Goal: Information Seeking & Learning: Find specific fact

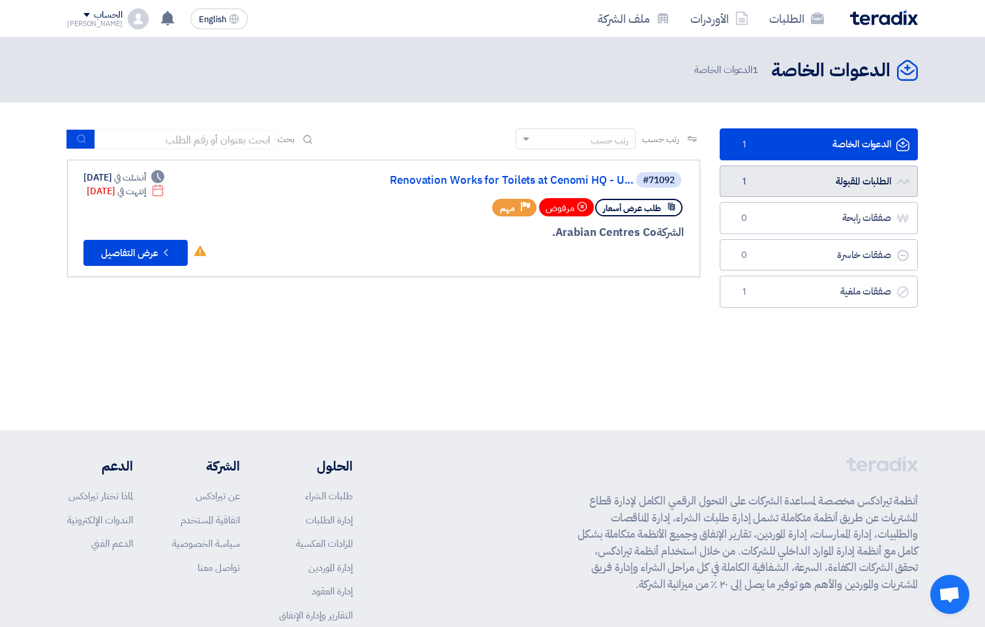
click at [808, 181] on link "الطلبات المقبولة الطلبات المقبولة 1" at bounding box center [818, 181] width 198 height 32
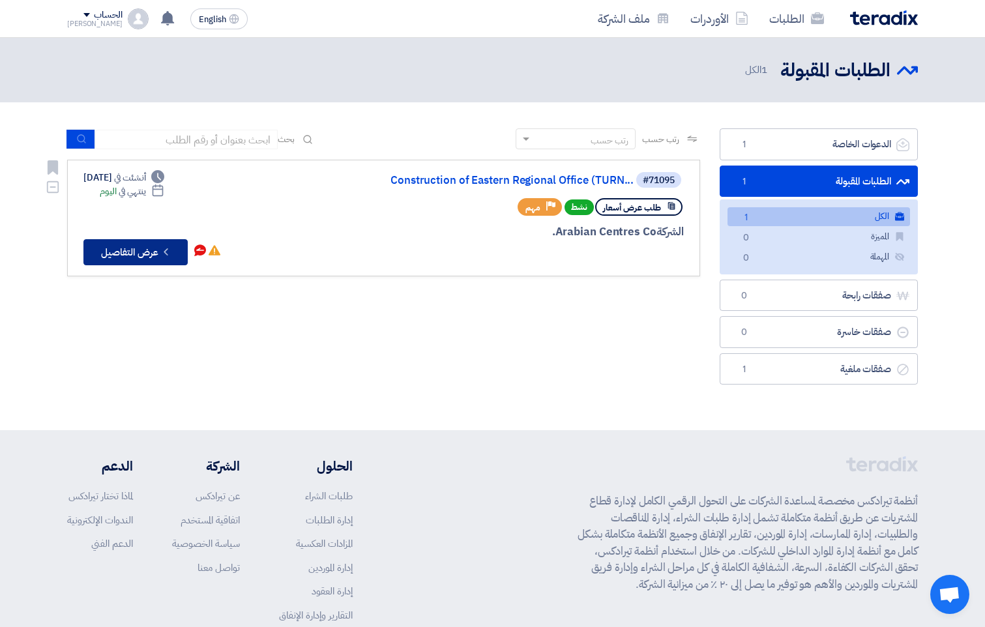
click at [125, 254] on button "Check details عرض التفاصيل" at bounding box center [135, 252] width 104 height 26
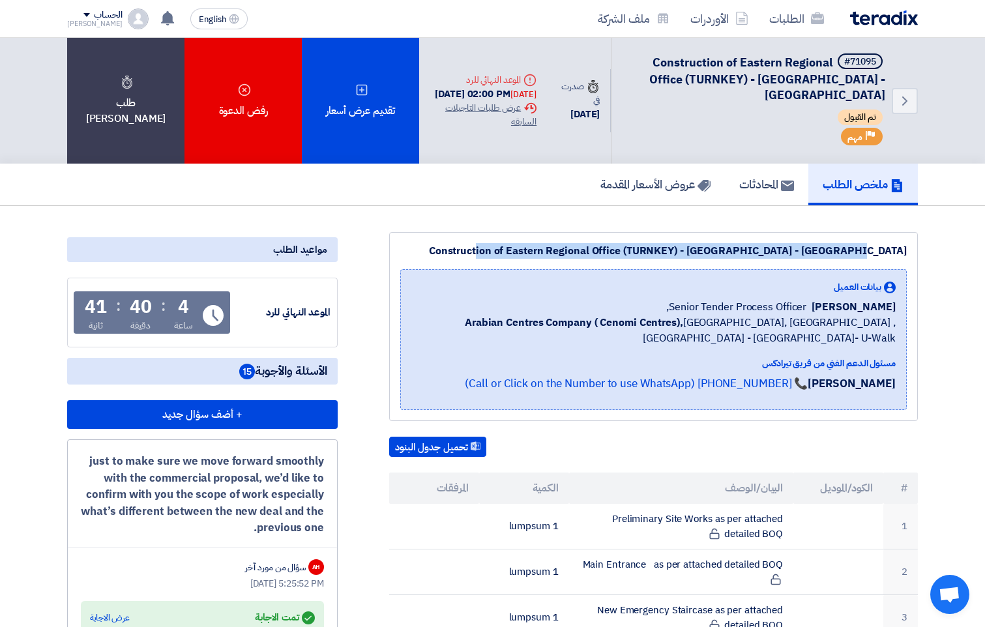
drag, startPoint x: 532, startPoint y: 232, endPoint x: 916, endPoint y: 231, distance: 383.8
click at [916, 232] on div "Construction of Eastern Regional Office (TURNKEY) - Nakheel Mall - Dammam بيانا…" at bounding box center [653, 326] width 528 height 189
copy div "Construction of Eastern Regional Office (TURNKEY) - Nakheel Mall - Dammam"
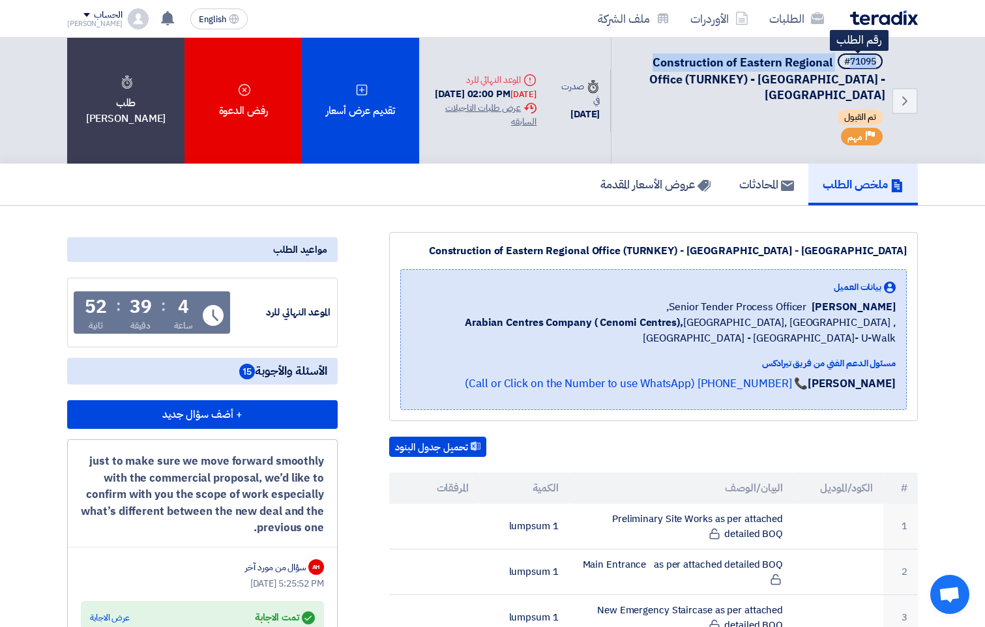
drag, startPoint x: 652, startPoint y: 61, endPoint x: 846, endPoint y: 59, distance: 194.8
click at [846, 59] on h5 "#71095 Construction of Eastern Regional Office (TURNKEY) - Nakheel Mall - Damma…" at bounding box center [756, 78] width 258 height 50
drag, startPoint x: 846, startPoint y: 59, endPoint x: 792, endPoint y: 57, distance: 54.1
copy h5 "71095 Construction of Eastern Regional"
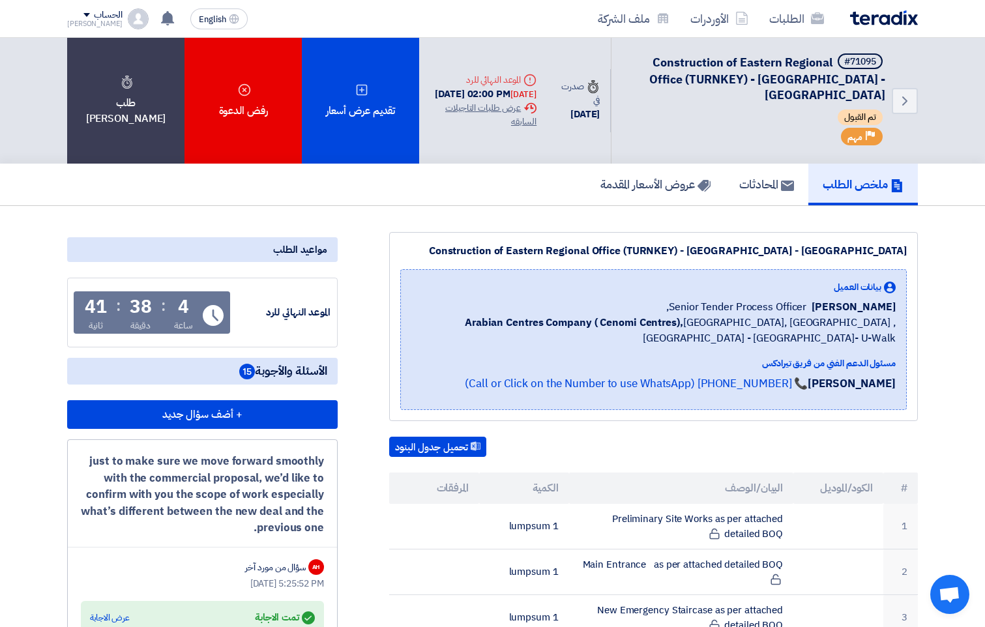
click at [760, 72] on span "Construction of Eastern Regional Office (TURNKEY) - Nakheel Mall - Dammam" at bounding box center [767, 78] width 236 height 50
drag, startPoint x: 884, startPoint y: 81, endPoint x: 637, endPoint y: 91, distance: 247.1
click at [637, 91] on div "Back #71095 Construction of Eastern Regional Office (TURNKEY) - Nakheel Mall - …" at bounding box center [764, 101] width 307 height 126
drag, startPoint x: 637, startPoint y: 91, endPoint x: 784, endPoint y: 76, distance: 148.7
copy div "Office (TURNKEY) - Nakheel Mall - Dammam تم القبول"
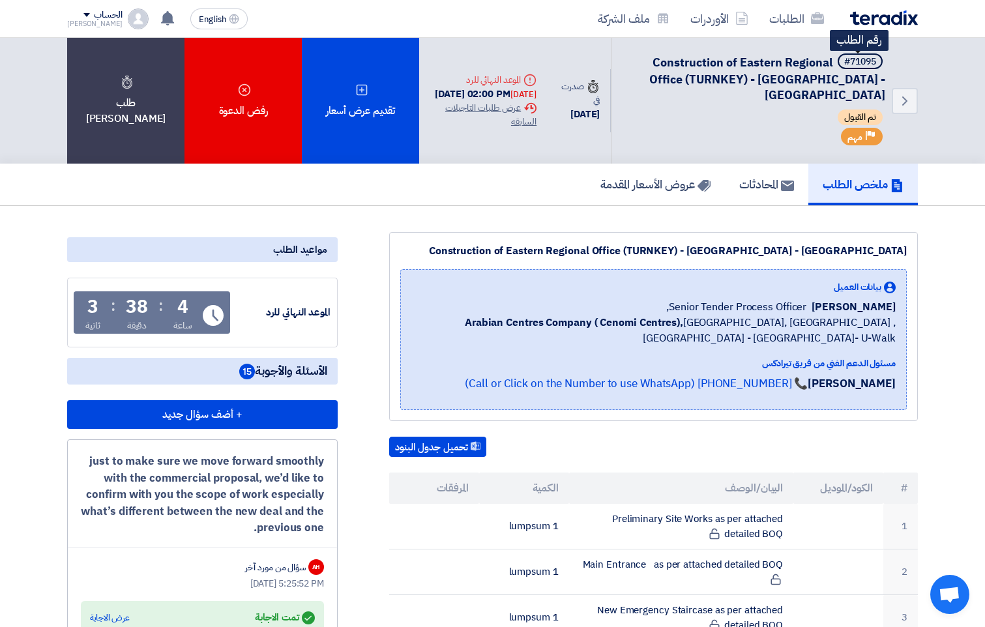
click at [867, 59] on div "#71095" at bounding box center [860, 61] width 32 height 9
drag, startPoint x: 874, startPoint y: 59, endPoint x: 827, endPoint y: 61, distance: 47.0
click at [827, 61] on h5 "#71095 Construction of Eastern Regional Office (TURNKEY) - Nakheel Mall - Dammam" at bounding box center [756, 78] width 258 height 50
click at [650, 55] on span "Construction of Eastern Regional Office (TURNKEY) - Nakheel Mall - Dammam" at bounding box center [767, 78] width 236 height 50
drag, startPoint x: 667, startPoint y: 58, endPoint x: 916, endPoint y: 55, distance: 248.9
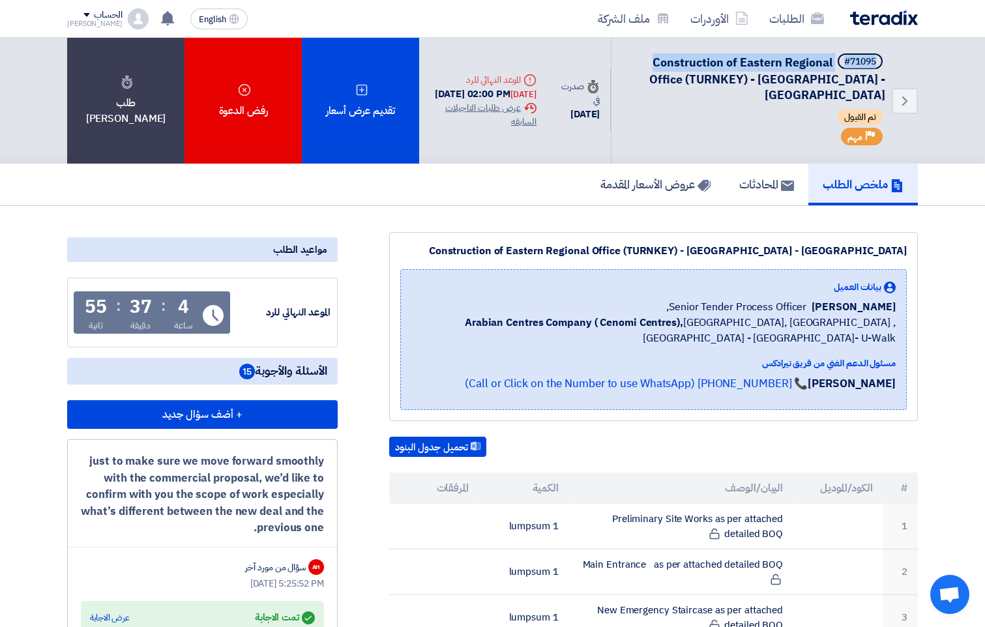
click at [916, 55] on div "Back #71095 Construction of Eastern Regional Office (TURNKEY) - Nakheel Mall - …" at bounding box center [764, 101] width 307 height 126
copy h5 "#71095 Construction of Eastern Regional"
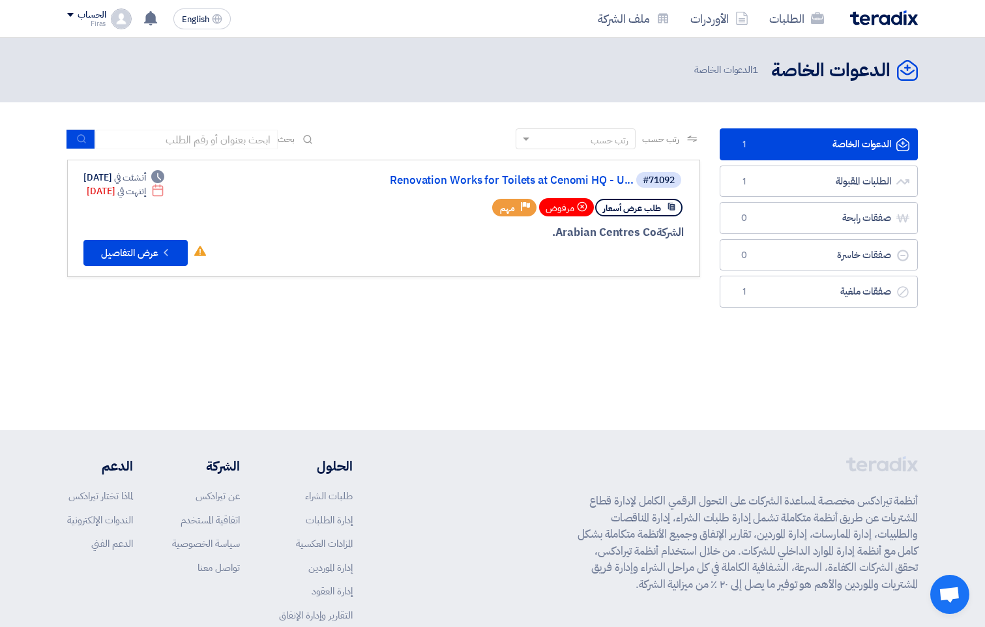
click at [72, 18] on div "الحساب" at bounding box center [86, 15] width 38 height 11
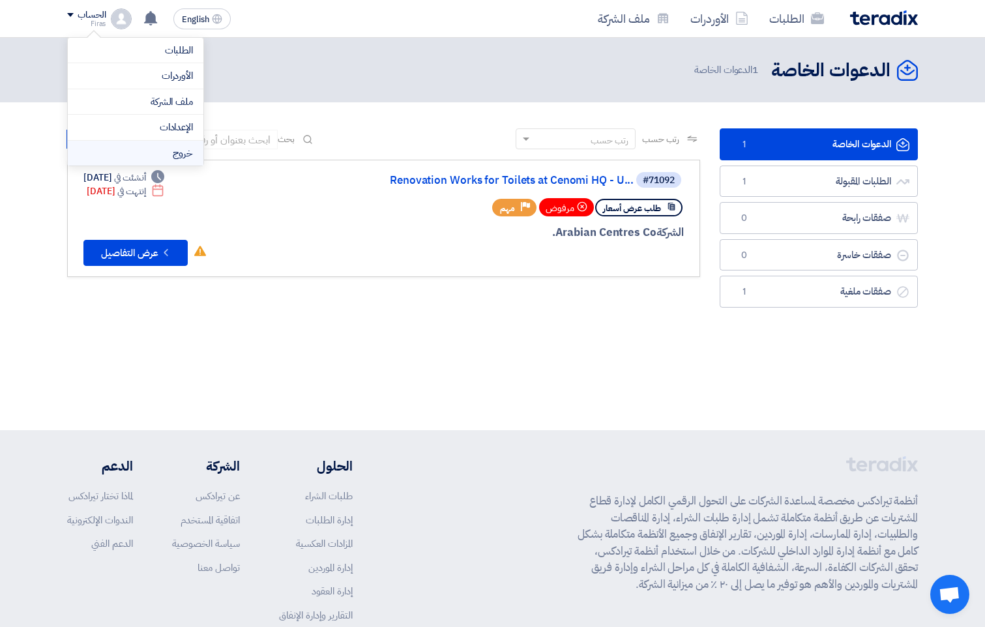
click at [162, 163] on li "خروج" at bounding box center [136, 153] width 136 height 25
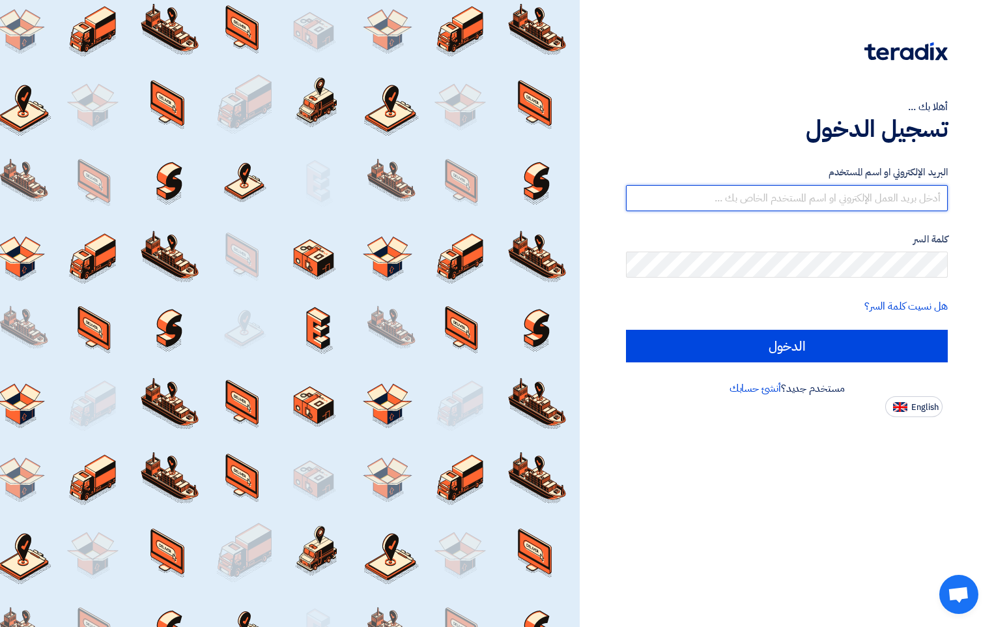
type input "[EMAIL_ADDRESS][DOMAIN_NAME]"
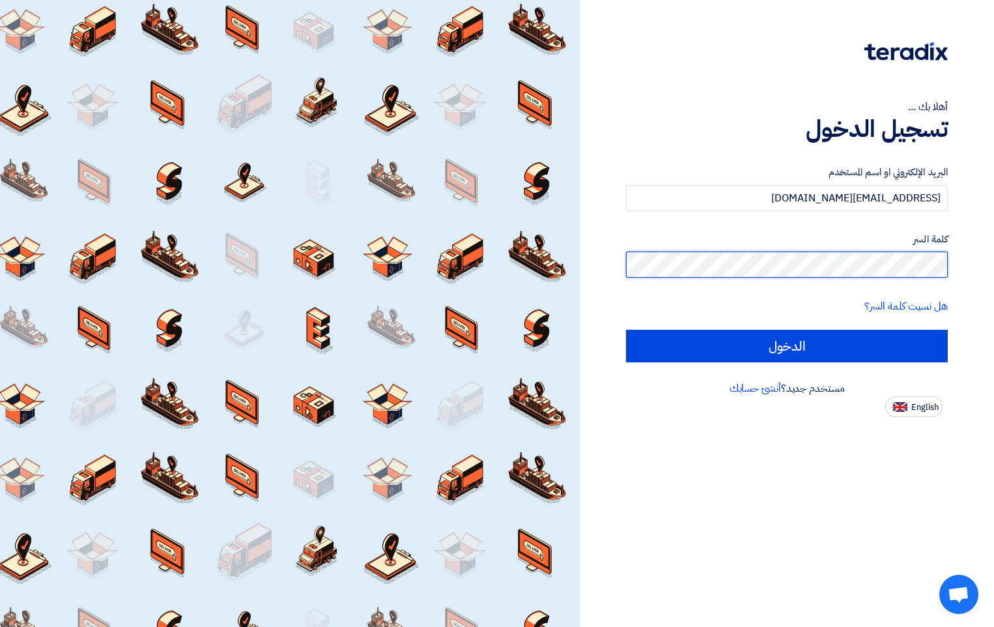
click at [986, 261] on div "أهلا بك ... تسجيل الدخول البريد الإلكتروني او اسم المستخدم [EMAIL_ADDRESS][DOMA…" at bounding box center [787, 313] width 414 height 627
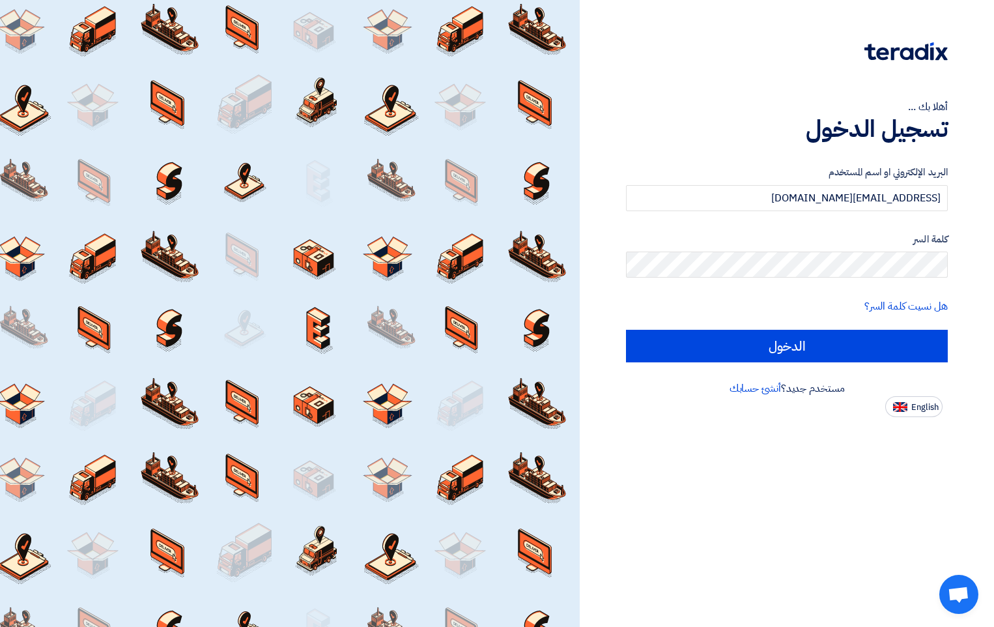
click at [971, 252] on div "أهلا بك ... تسجيل الدخول البريد الإلكتروني او اسم المستخدم [EMAIL_ADDRESS][DOMA…" at bounding box center [787, 208] width 395 height 417
click at [981, 274] on div "أهلا بك ... تسجيل الدخول البريد الإلكتروني او اسم المستخدم [EMAIL_ADDRESS][DOMA…" at bounding box center [787, 208] width 395 height 417
click at [777, 160] on div "البريد الإلكتروني او اسم المستخدم [EMAIL_ADDRESS][DOMAIN_NAME] كلمة السر هل نسي…" at bounding box center [787, 264] width 322 height 234
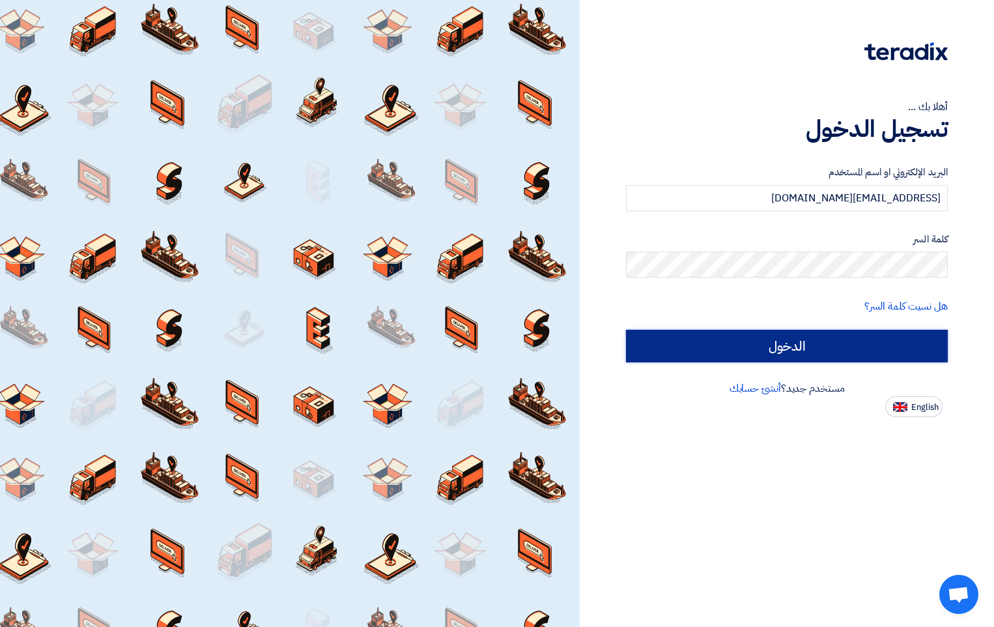
click at [779, 348] on input "الدخول" at bounding box center [787, 346] width 322 height 33
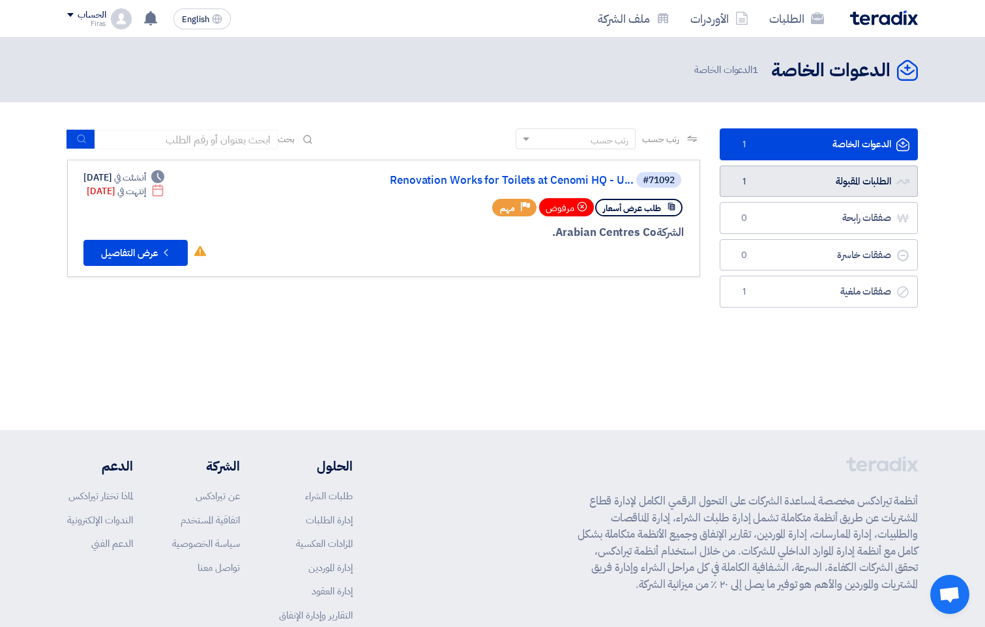
click at [817, 179] on link "الطلبات المقبولة الطلبات المقبولة 1" at bounding box center [818, 181] width 198 height 32
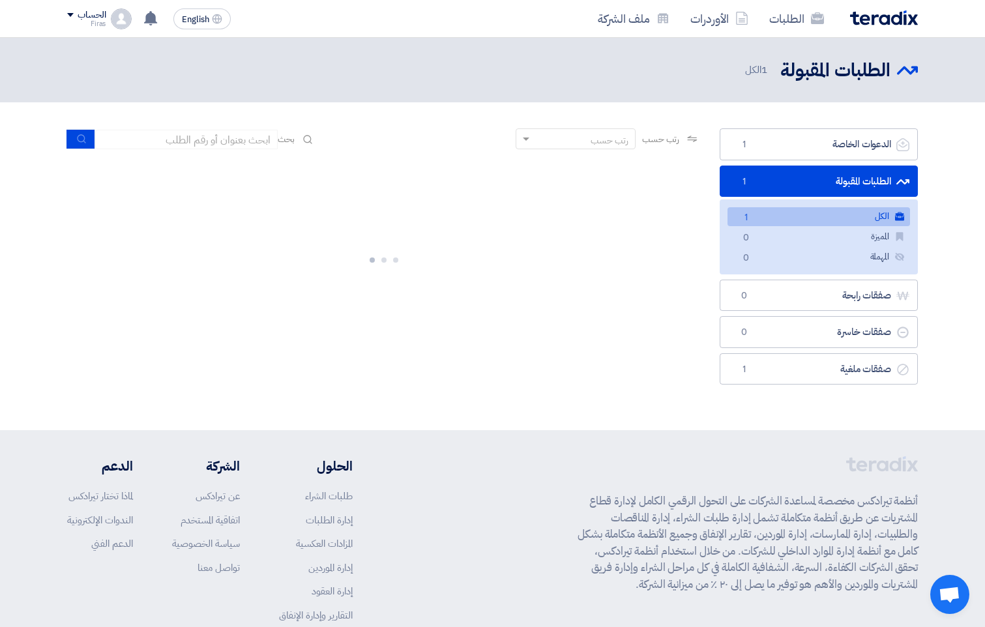
click at [810, 181] on link "الطلبات المقبولة الطلبات المقبولة 1" at bounding box center [818, 181] width 198 height 32
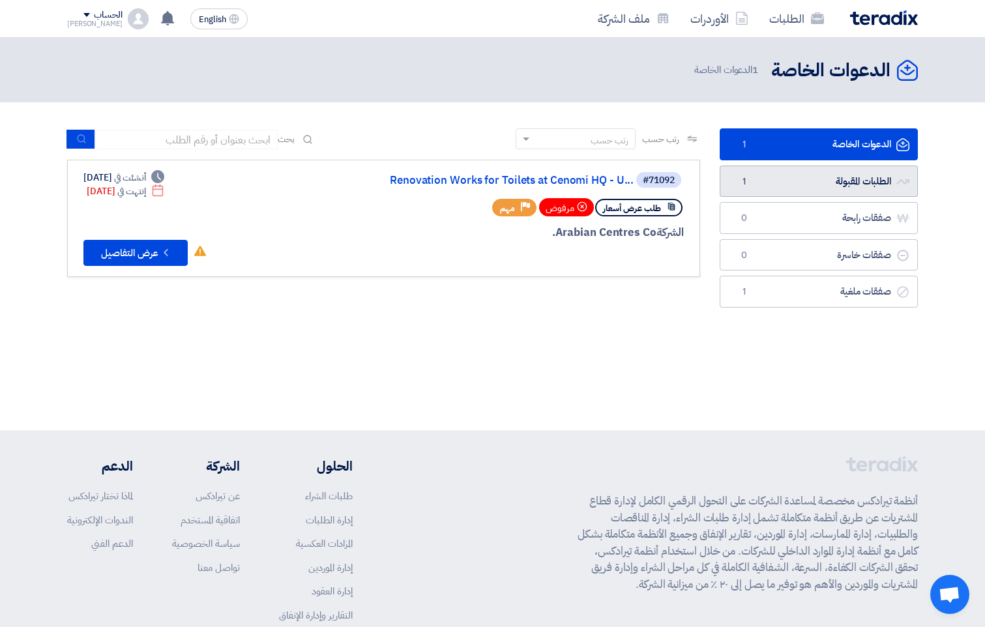
click at [818, 179] on link "الطلبات المقبولة الطلبات المقبولة 1" at bounding box center [818, 181] width 198 height 32
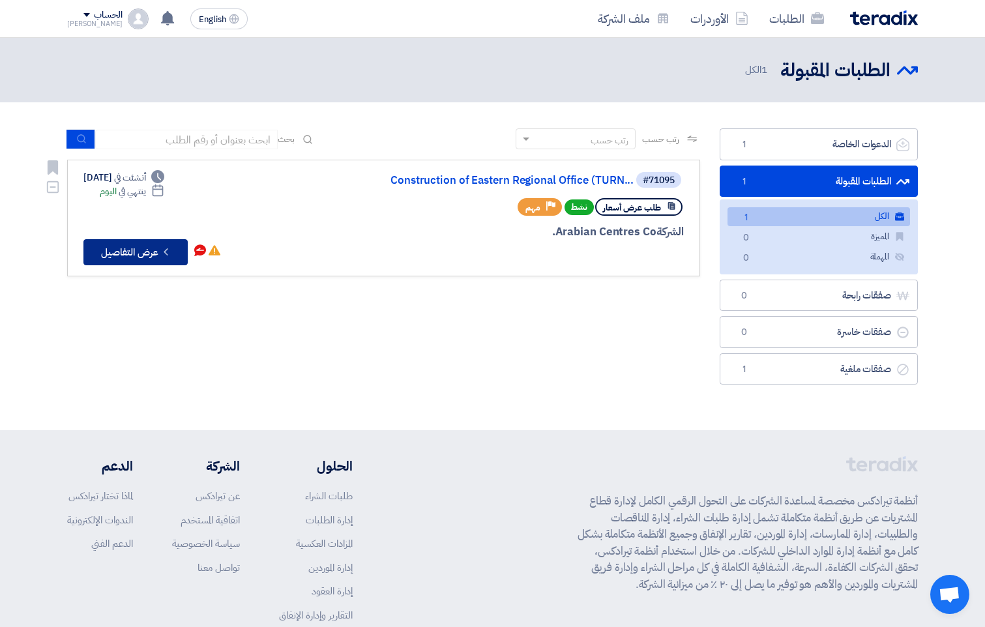
click at [137, 250] on button "Check details عرض التفاصيل" at bounding box center [135, 252] width 104 height 26
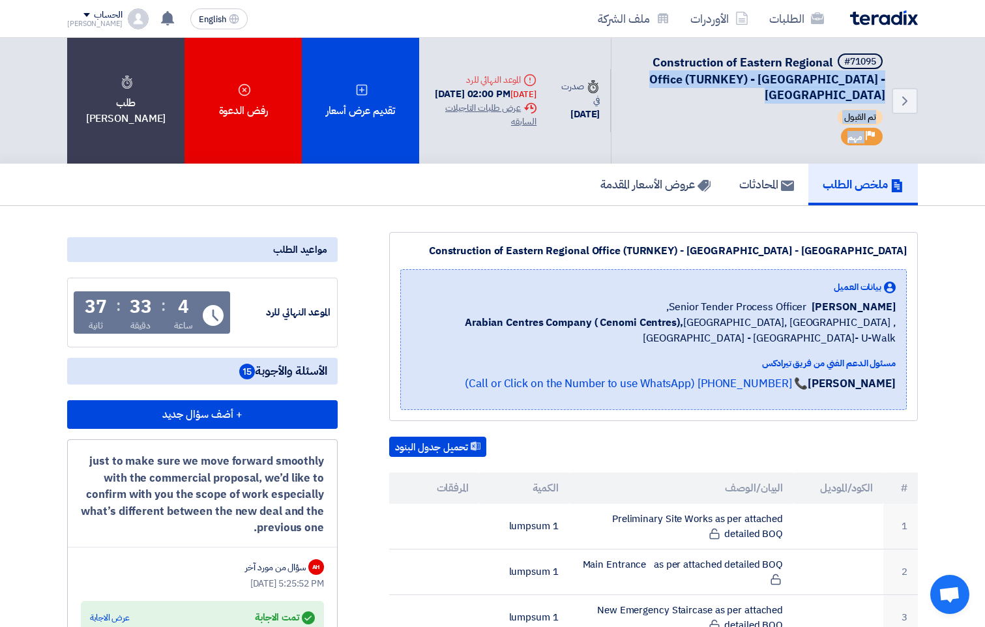
drag, startPoint x: 882, startPoint y: 81, endPoint x: 622, endPoint y: 76, distance: 260.7
click at [620, 76] on div "Back #71095 Construction of Eastern Regional Office (TURNKEY) - Nakheel Mall - …" at bounding box center [668, 101] width 498 height 126
drag, startPoint x: 622, startPoint y: 76, endPoint x: 747, endPoint y: 77, distance: 125.8
copy div "Office (TURNKEY) - Nakheel Mall - Dammam تم القبول Priority مهم"
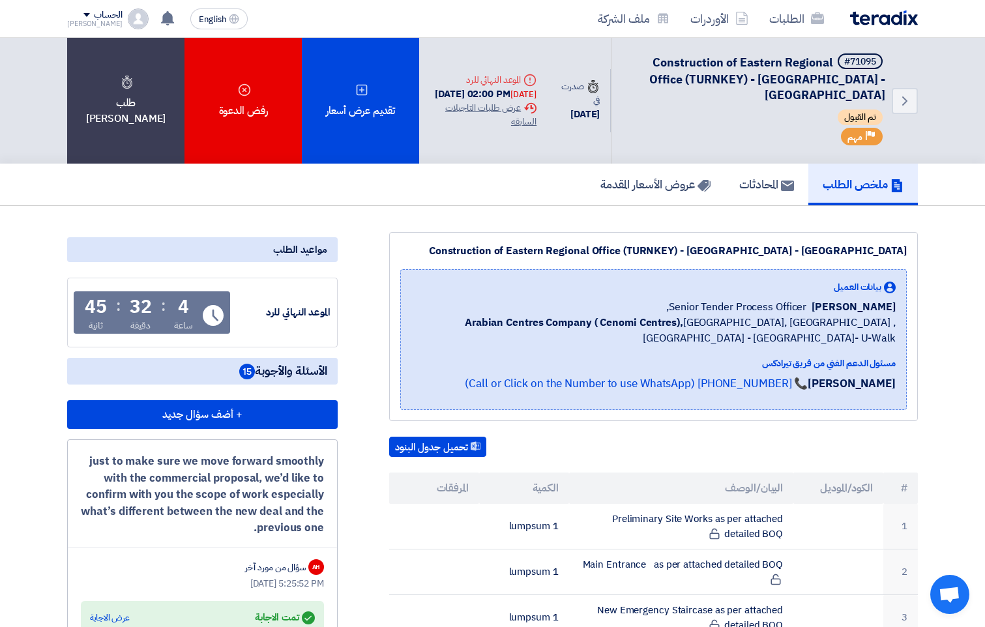
drag, startPoint x: 773, startPoint y: 77, endPoint x: 727, endPoint y: 311, distance: 239.1
click at [728, 315] on span "Arabian Centres Company ( Cenomi Centres), Riyadh, Saudi Arabia ,Riyadh - King …" at bounding box center [653, 330] width 484 height 31
drag, startPoint x: 869, startPoint y: 323, endPoint x: 680, endPoint y: 284, distance: 192.8
click at [680, 284] on div "بيانات العميل Dowel Sanchez Senior Tender Process Officer, Arabian Centres Comp…" at bounding box center [653, 313] width 484 height 66
copy div ", Arabian Centres Company ( Cenomi Centres), Riyadh, Saudi Arabia ,Riyadh - Kin…"
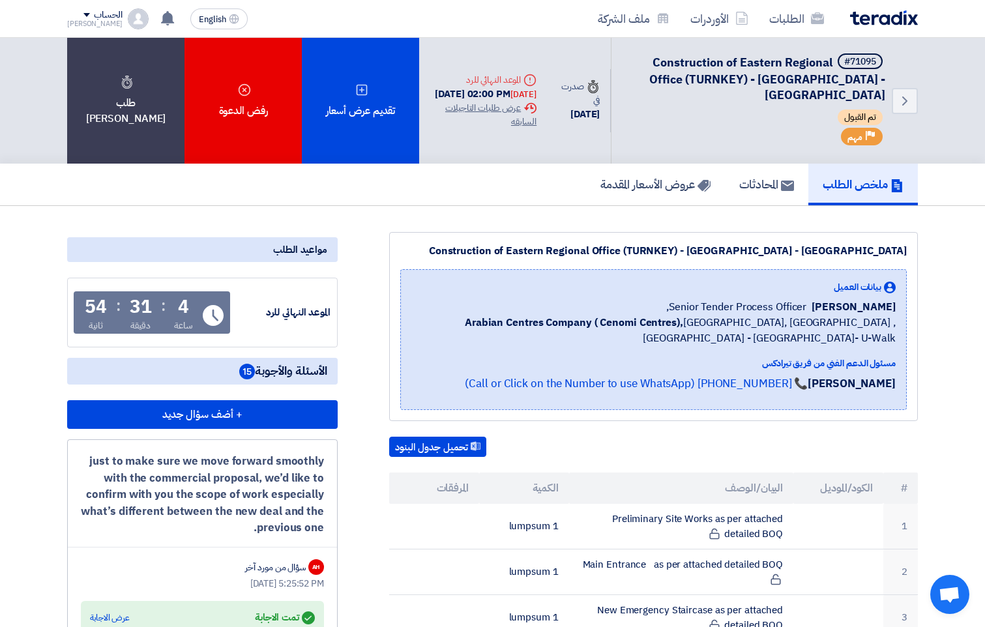
click at [839, 334] on div "بيانات العميل Dowel Sanchez Senior Tender Process Officer, Arabian Centres Comp…" at bounding box center [653, 339] width 484 height 119
drag, startPoint x: 884, startPoint y: 79, endPoint x: 638, endPoint y: 85, distance: 246.4
click at [638, 85] on h5 "#71095 Construction of Eastern Regional Office (TURNKEY) - Nakheel Mall - Dammam" at bounding box center [756, 78] width 258 height 50
drag, startPoint x: 638, startPoint y: 85, endPoint x: 768, endPoint y: 74, distance: 130.2
copy span "Office (TURNKEY) - Nakheel Mall - Dammam"
